Goal: Transaction & Acquisition: Register for event/course

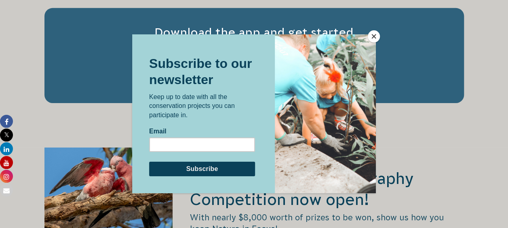
scroll to position [1306, 0]
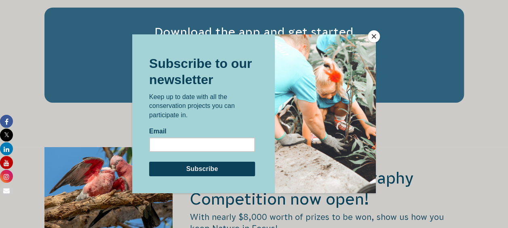
click at [373, 36] on button "Close" at bounding box center [374, 36] width 12 height 12
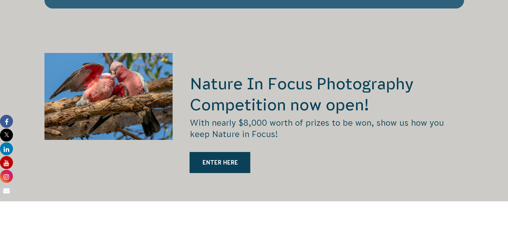
scroll to position [1401, 0]
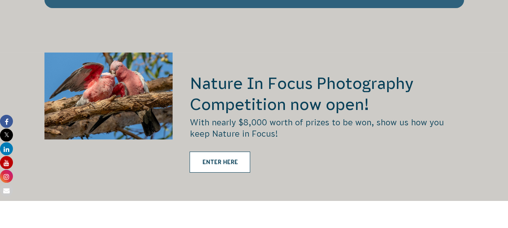
click at [230, 152] on link "ENTER HERE" at bounding box center [220, 162] width 61 height 21
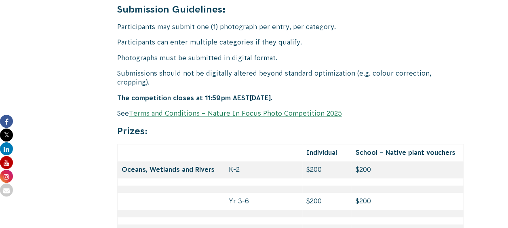
scroll to position [3375, 0]
click at [253, 110] on link "Terms and Conditions – Nature In Focus Photo Competition 2025" at bounding box center [235, 113] width 213 height 7
